Goal: Find specific page/section: Find specific page/section

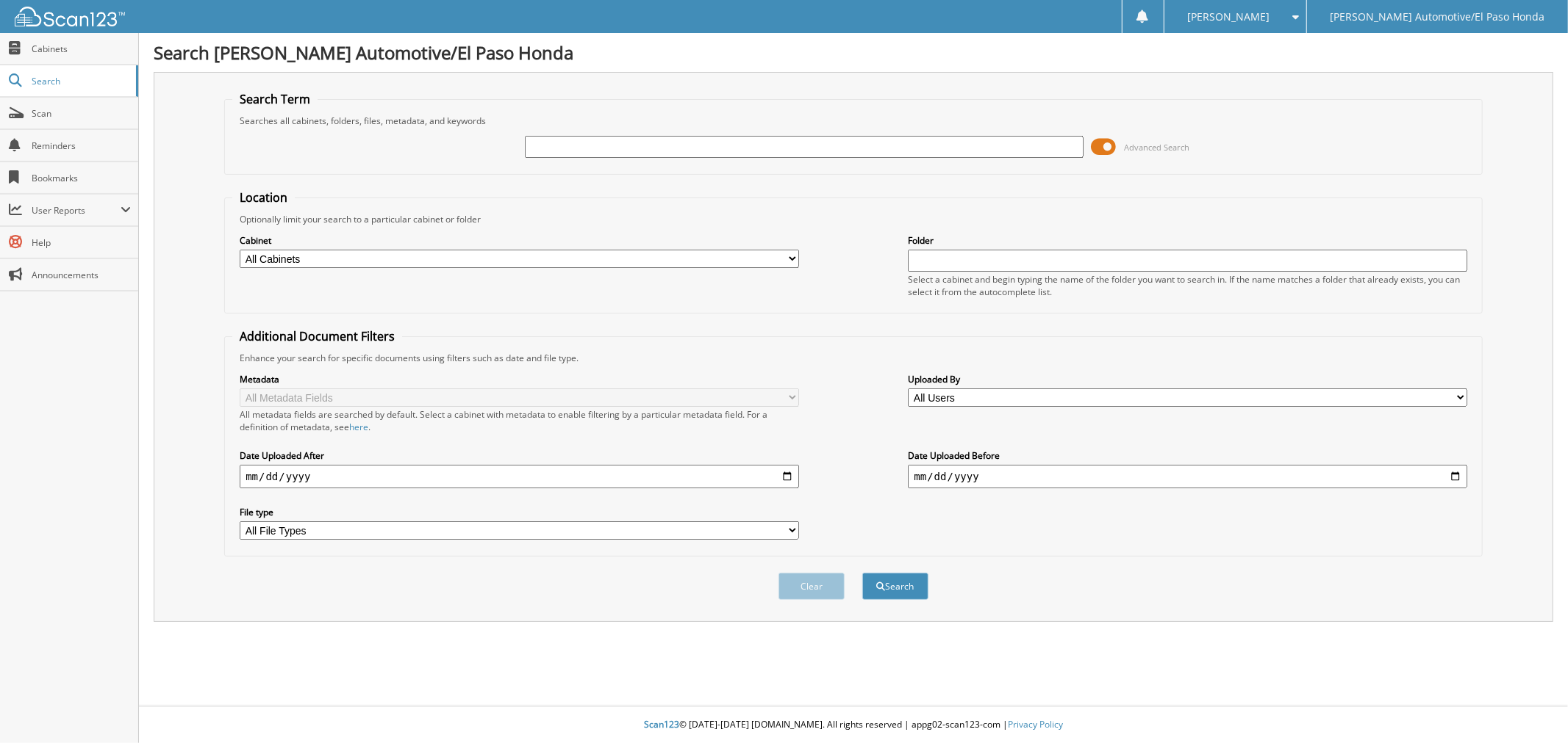
click at [663, 133] on div "Advanced Search" at bounding box center [853, 147] width 1242 height 40
click at [662, 149] on input "text" at bounding box center [803, 147] width 558 height 22
type input "SH313323"
click at [907, 583] on button "Search" at bounding box center [895, 586] width 66 height 28
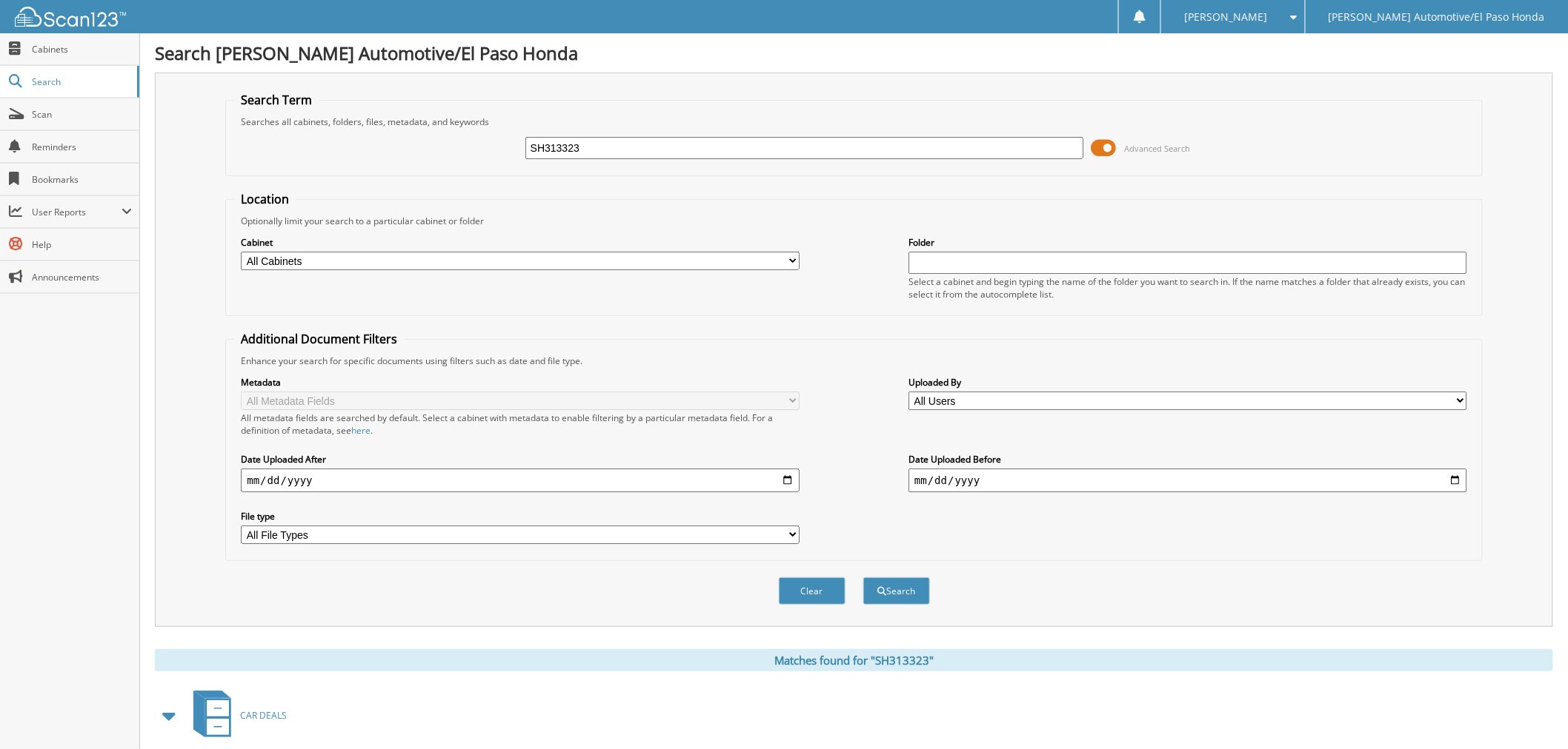
scroll to position [268, 0]
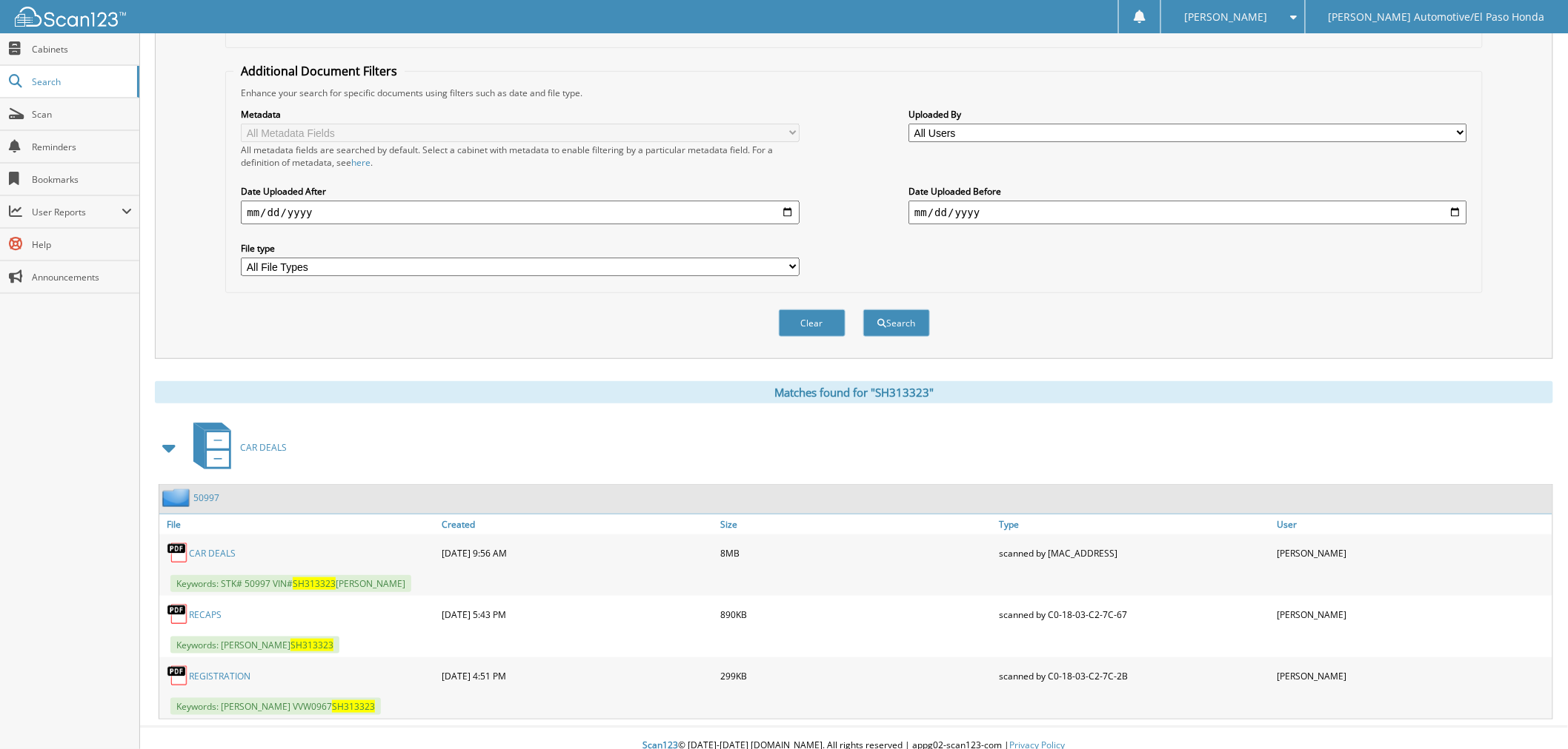
click at [203, 492] on link "50997" at bounding box center [206, 498] width 26 height 13
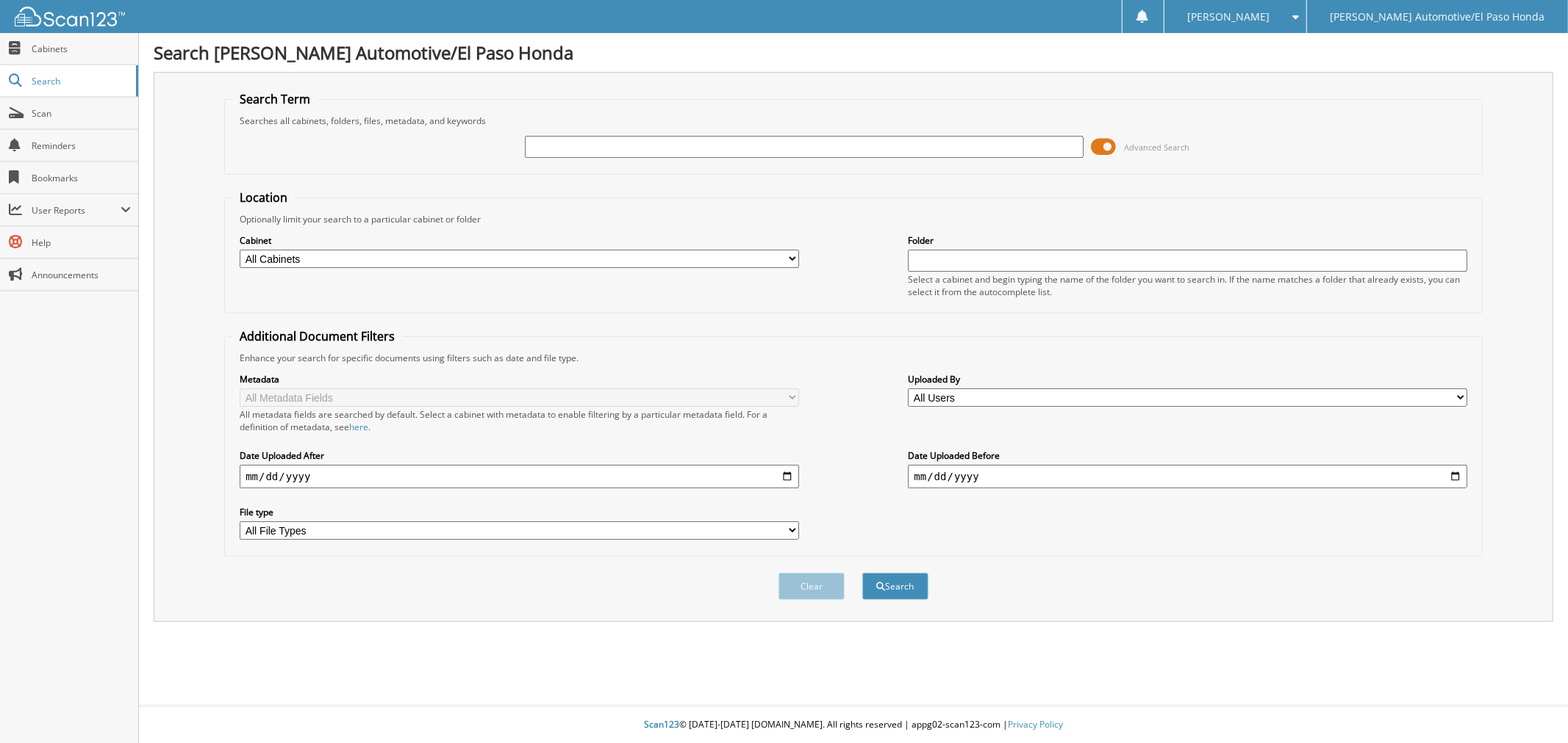
click at [597, 145] on input "text" at bounding box center [803, 147] width 558 height 22
type input "52225"
click at [919, 578] on button "Search" at bounding box center [895, 586] width 66 height 28
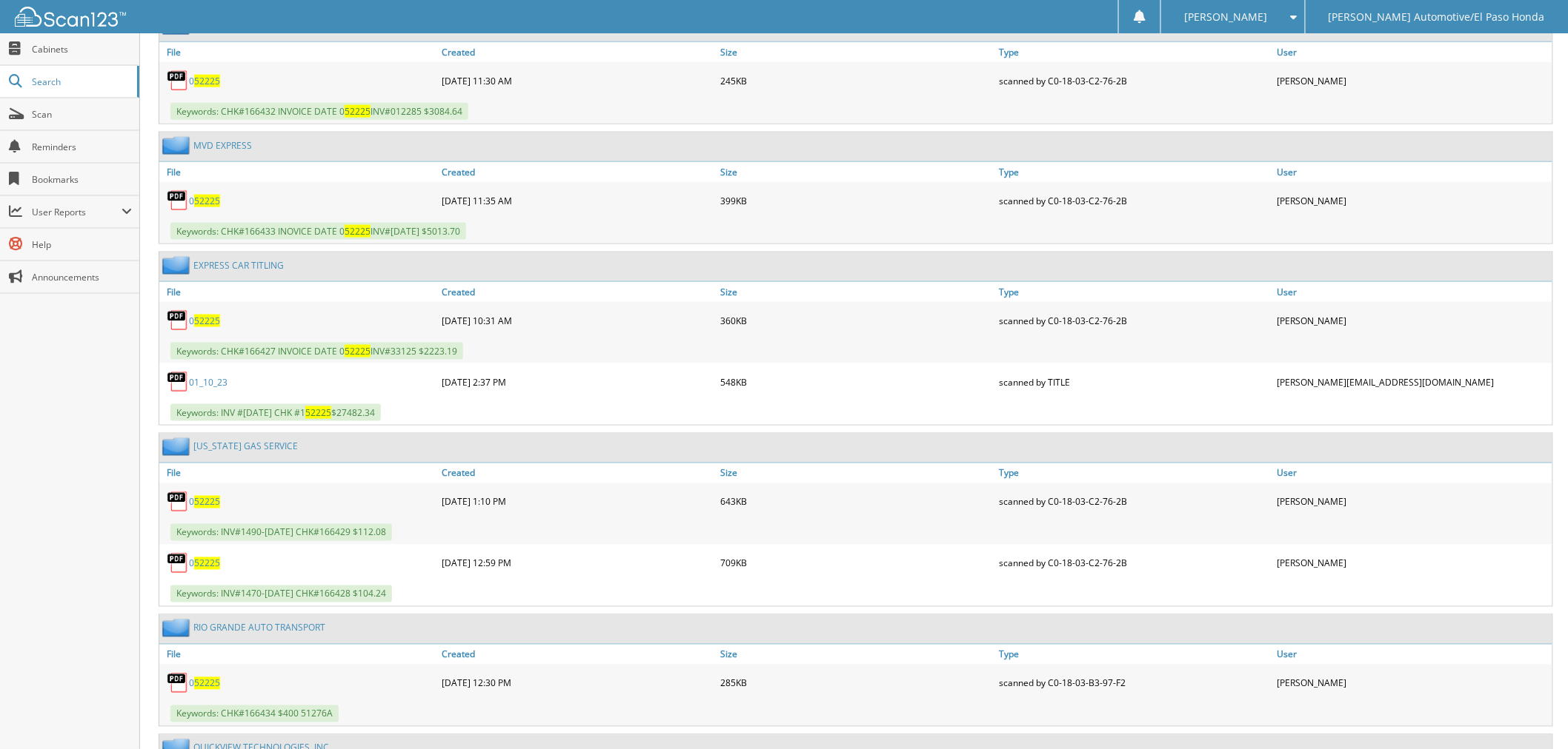
scroll to position [823, 0]
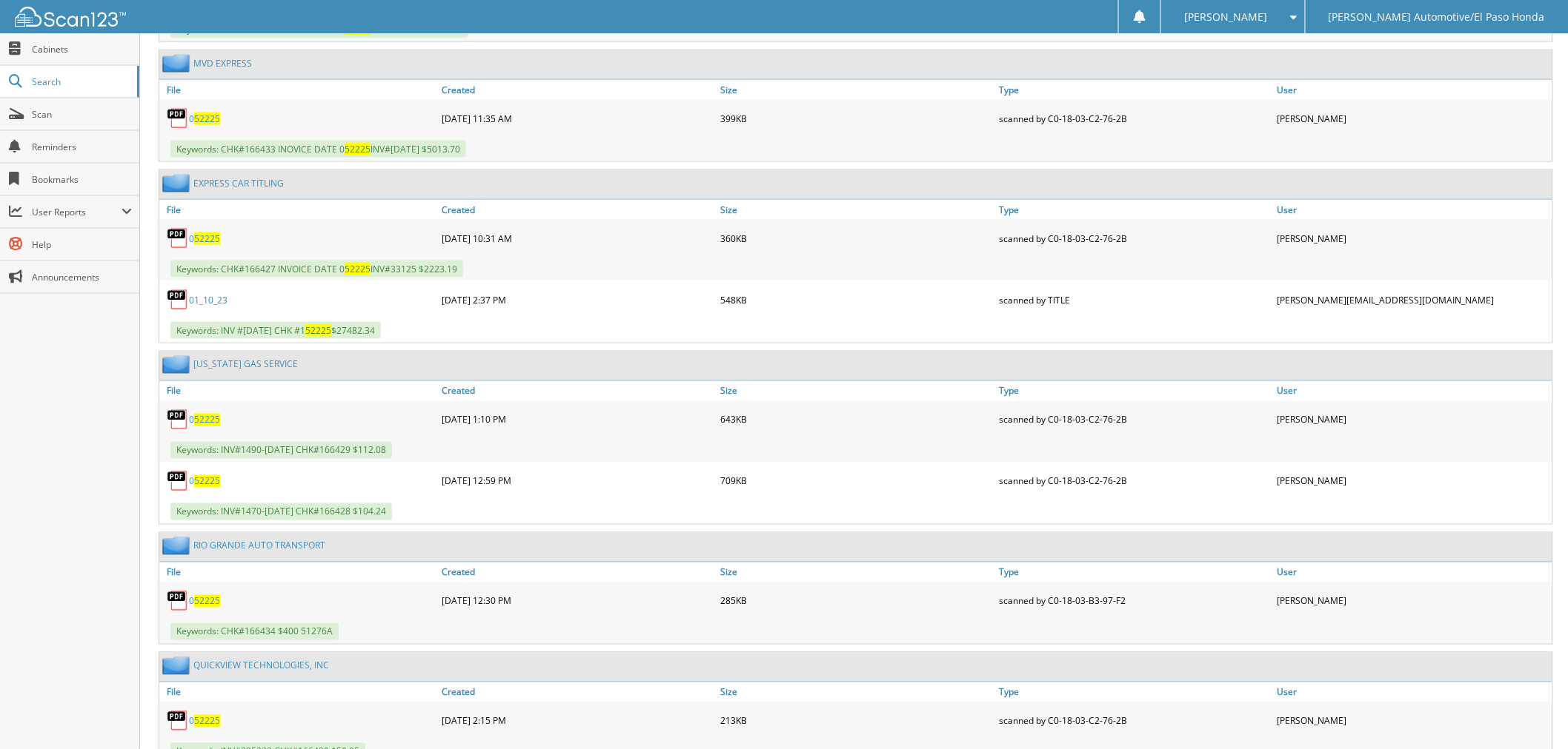
click at [512, 121] on div "0 52225 05-30-2025 11:35 AM 399KB" at bounding box center [855, 118] width 1393 height 37
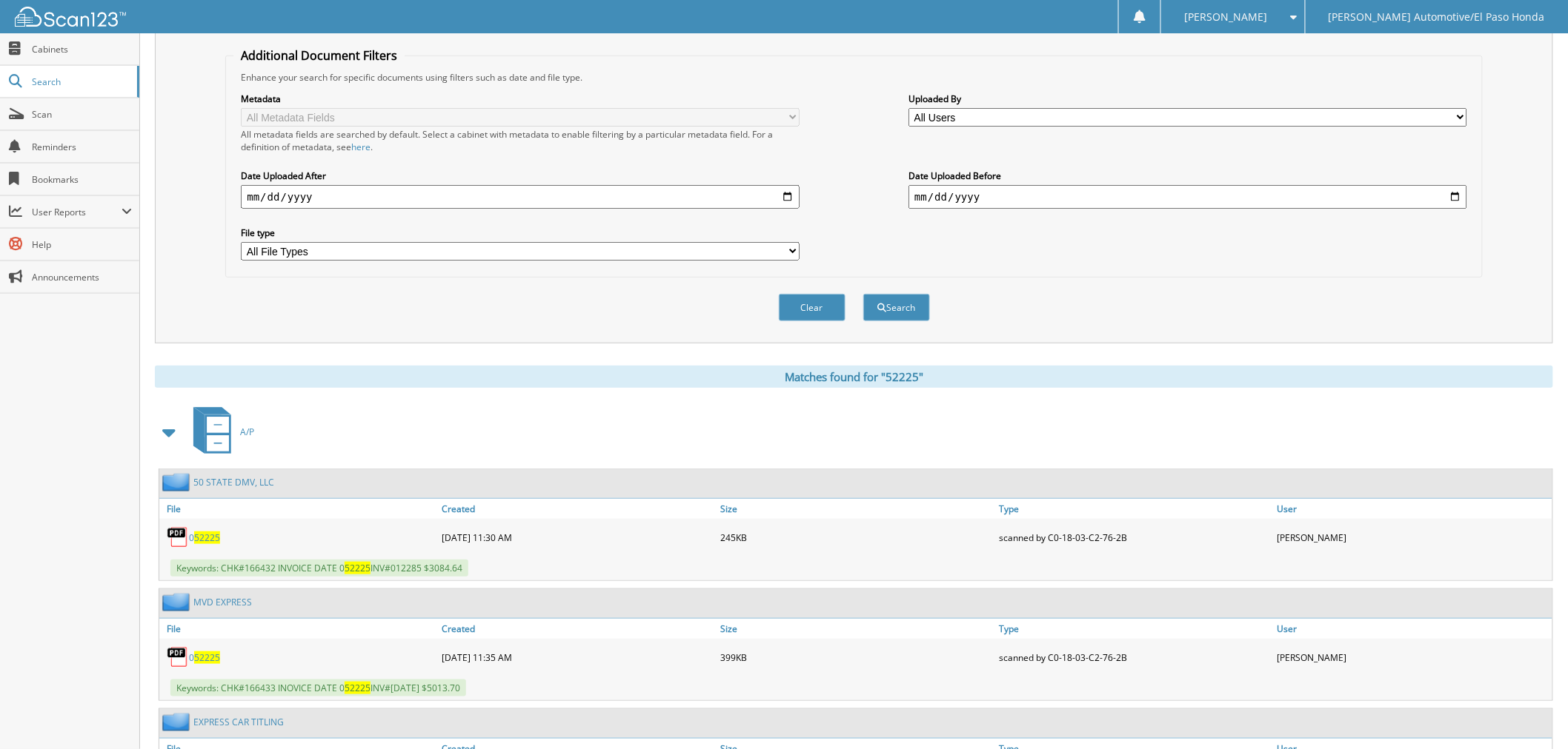
scroll to position [0, 0]
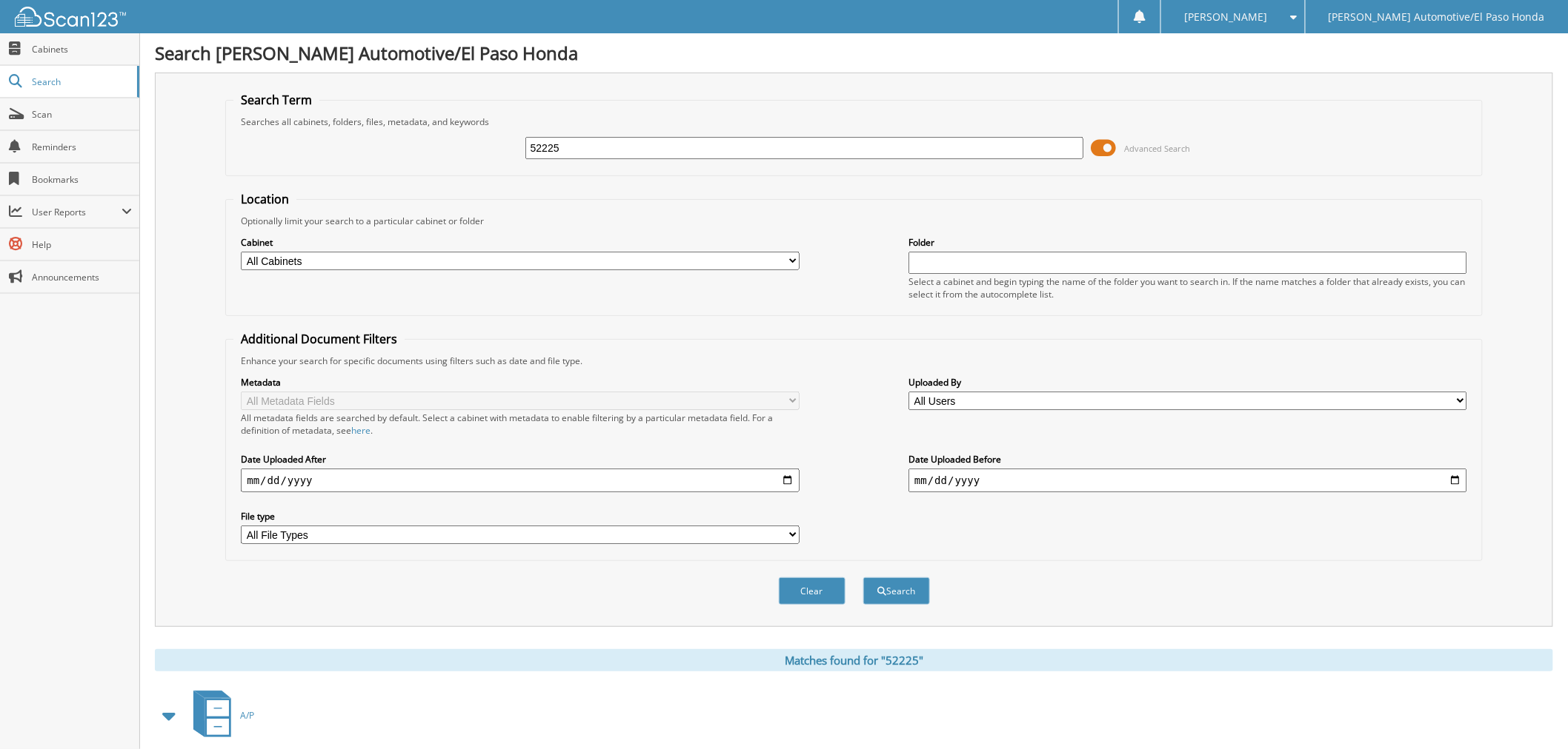
drag, startPoint x: 1098, startPoint y: 146, endPoint x: 1068, endPoint y: 157, distance: 32.0
click at [1098, 146] on span at bounding box center [1103, 148] width 25 height 22
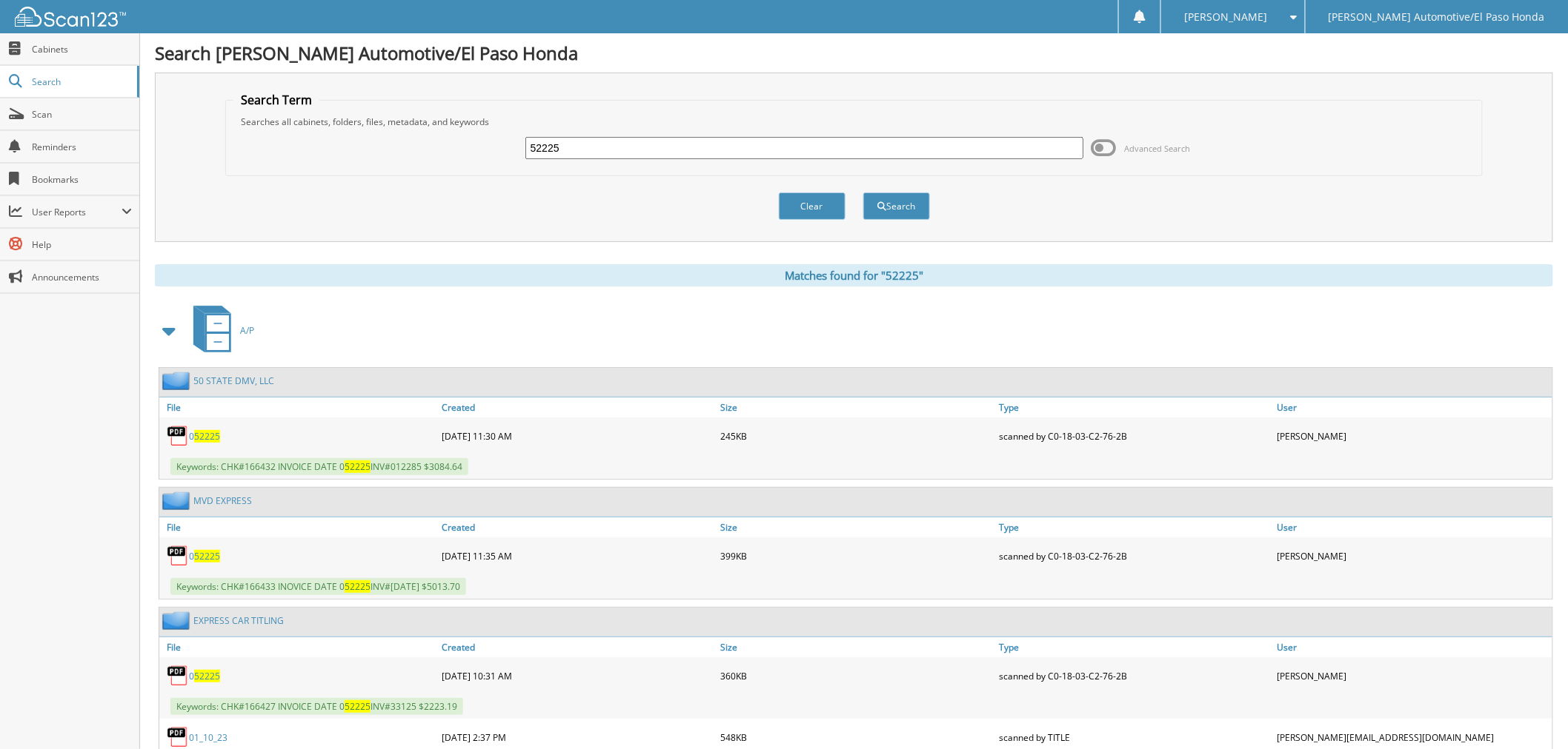
drag, startPoint x: 624, startPoint y: 134, endPoint x: 547, endPoint y: 149, distance: 78.4
click at [544, 146] on div "52225 Advanced Search" at bounding box center [854, 148] width 1240 height 40
drag, startPoint x: 572, startPoint y: 146, endPoint x: 369, endPoint y: 142, distance: 203.0
click at [369, 142] on div "52225 Advanced Search" at bounding box center [854, 148] width 1240 height 40
type input "52209"
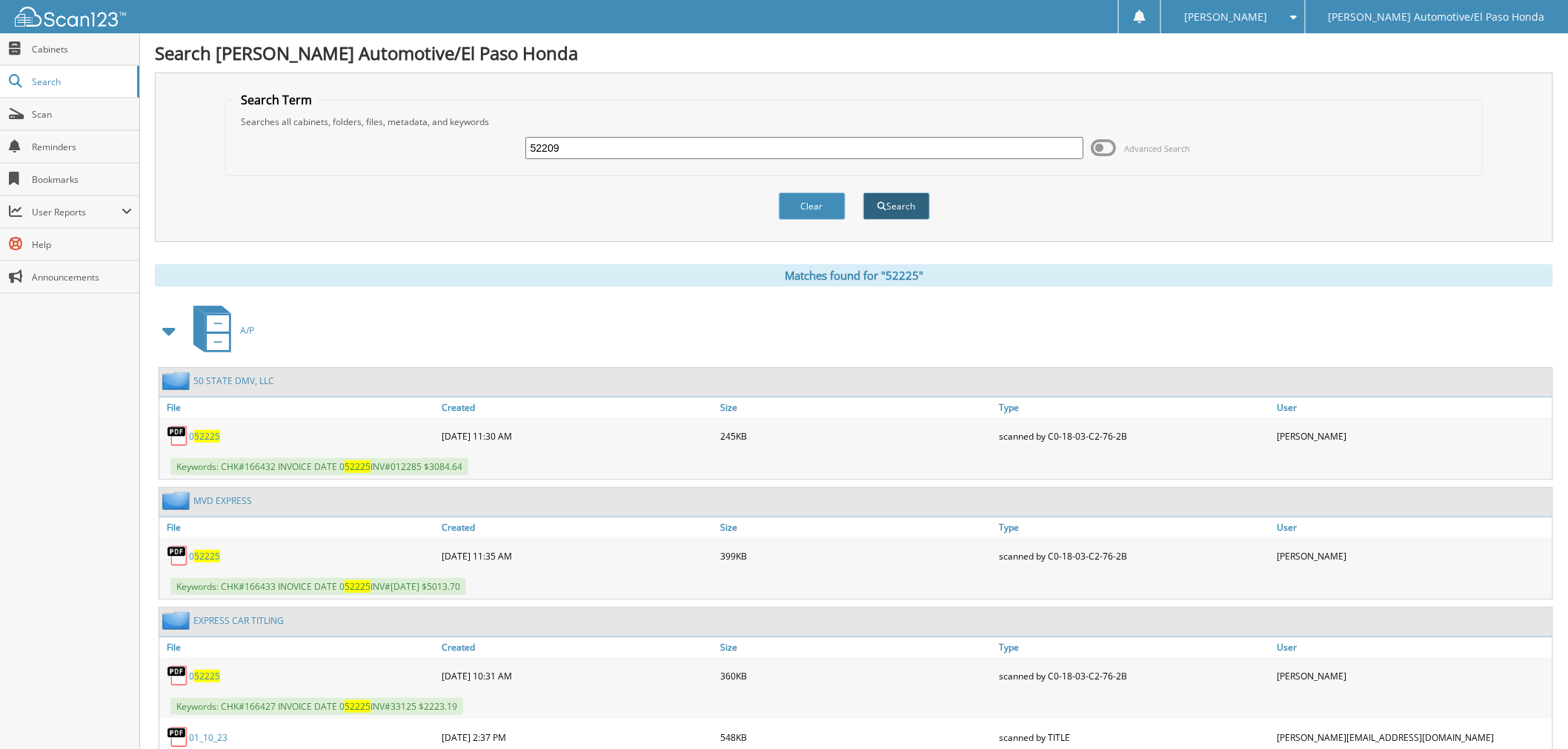
click at [907, 204] on button "Search" at bounding box center [897, 206] width 66 height 28
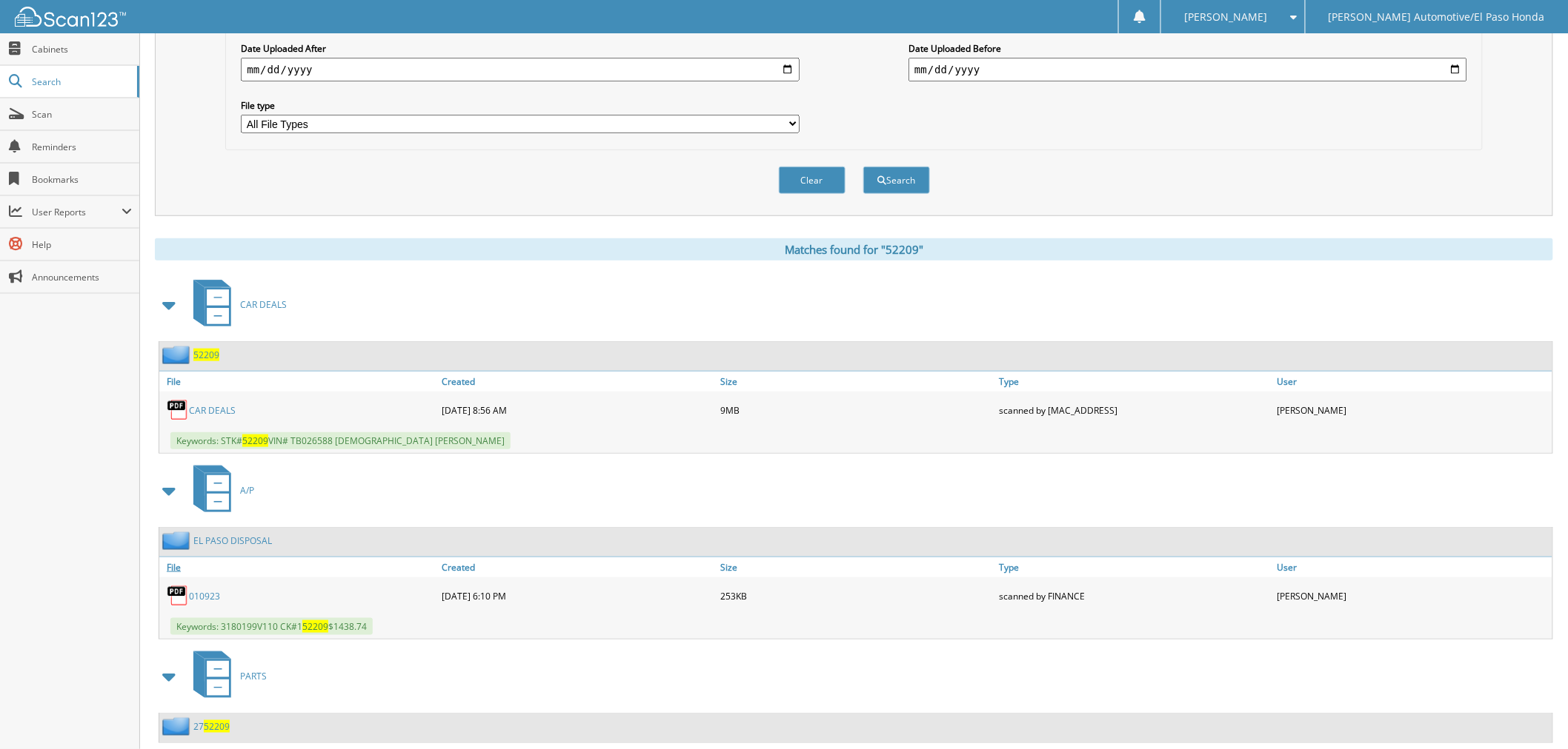
scroll to position [433, 0]
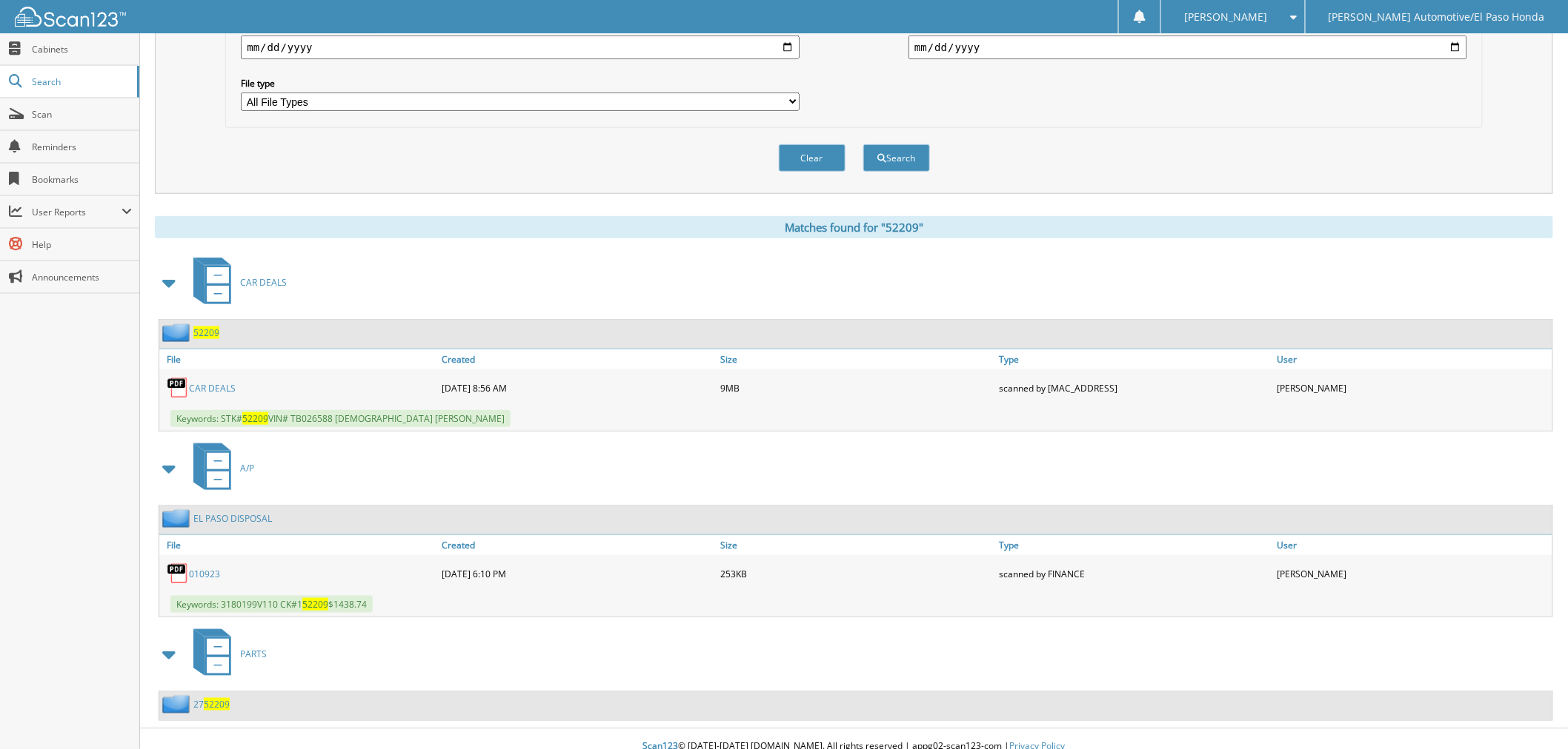
click at [210, 382] on link "CAR DEALS" at bounding box center [213, 388] width 47 height 13
click at [491, 253] on div "CAR DEALS" at bounding box center [854, 282] width 1398 height 58
